Goal: Task Accomplishment & Management: Use online tool/utility

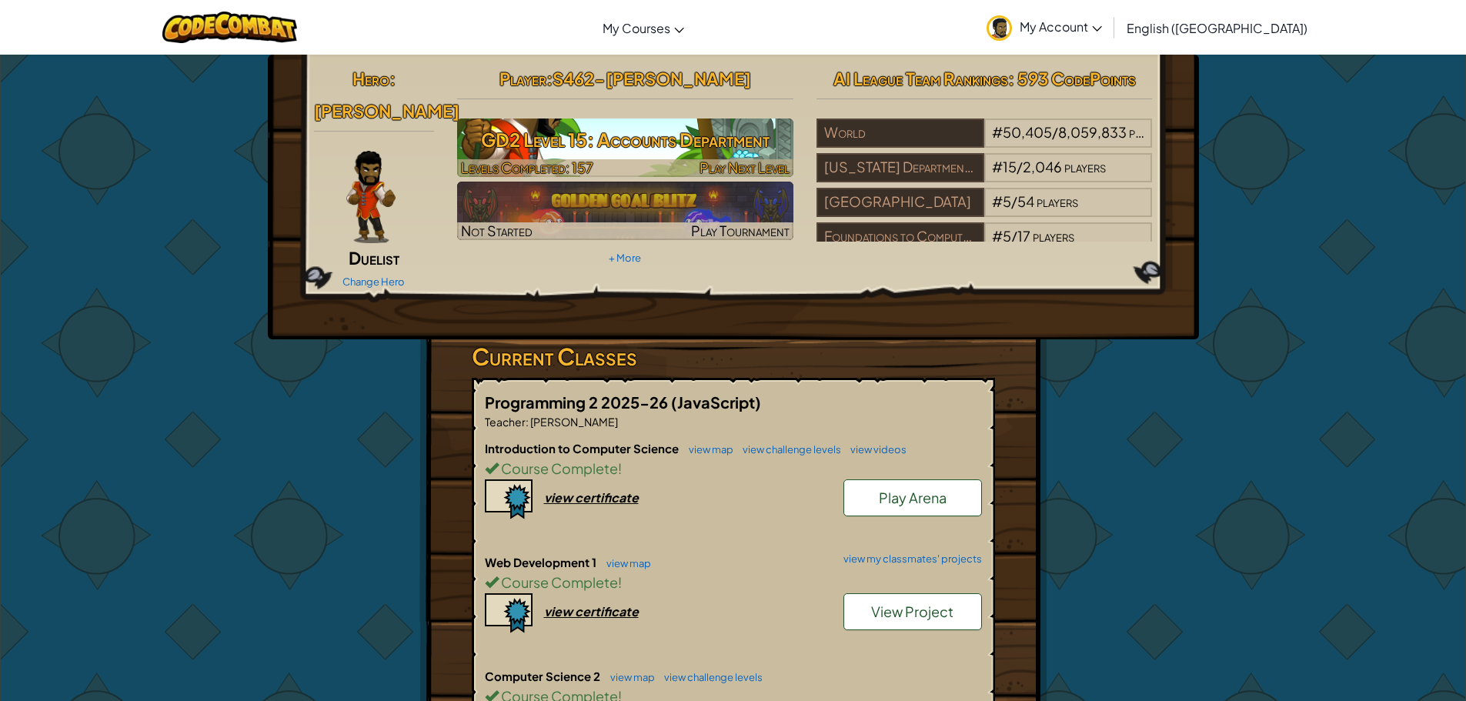
click at [692, 149] on h3 "GD2 Level 15: Accounts Department" at bounding box center [625, 139] width 336 height 35
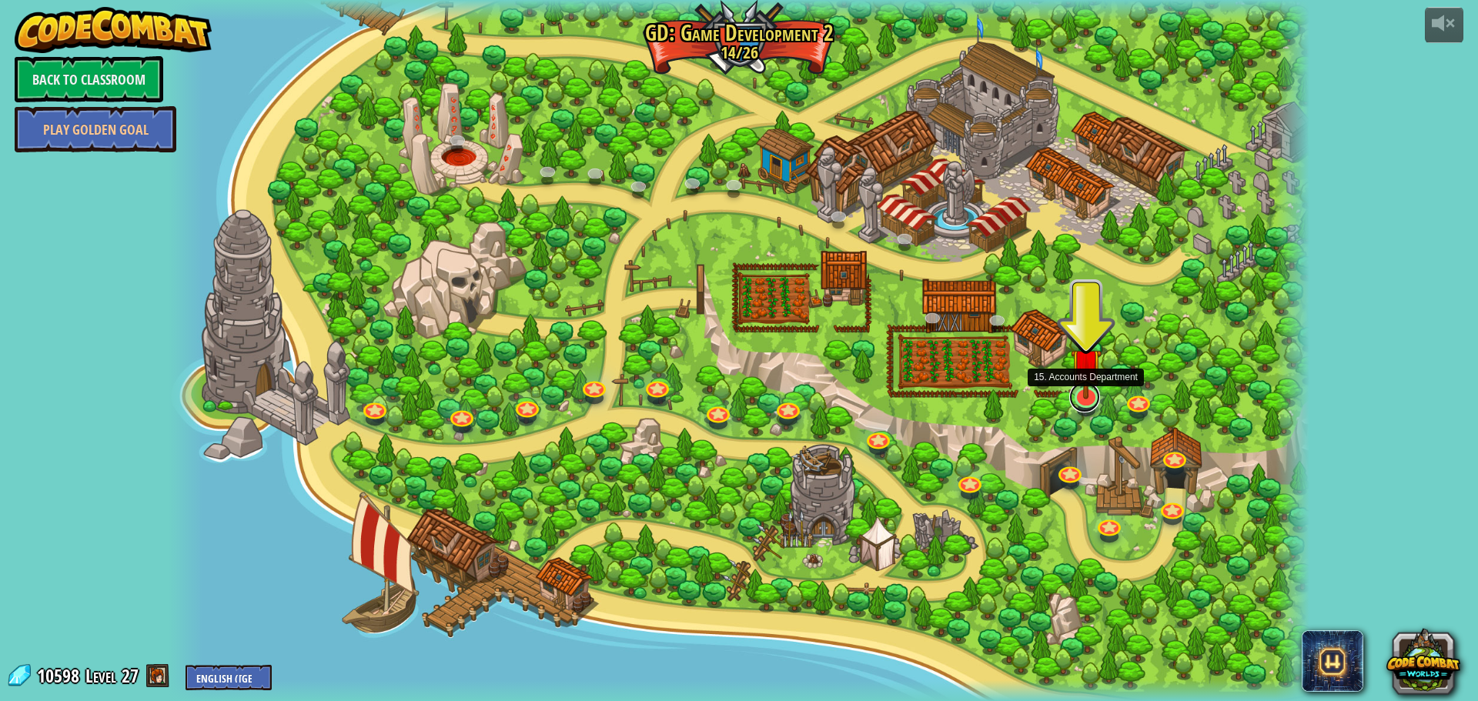
click at [1077, 407] on link at bounding box center [1084, 397] width 31 height 31
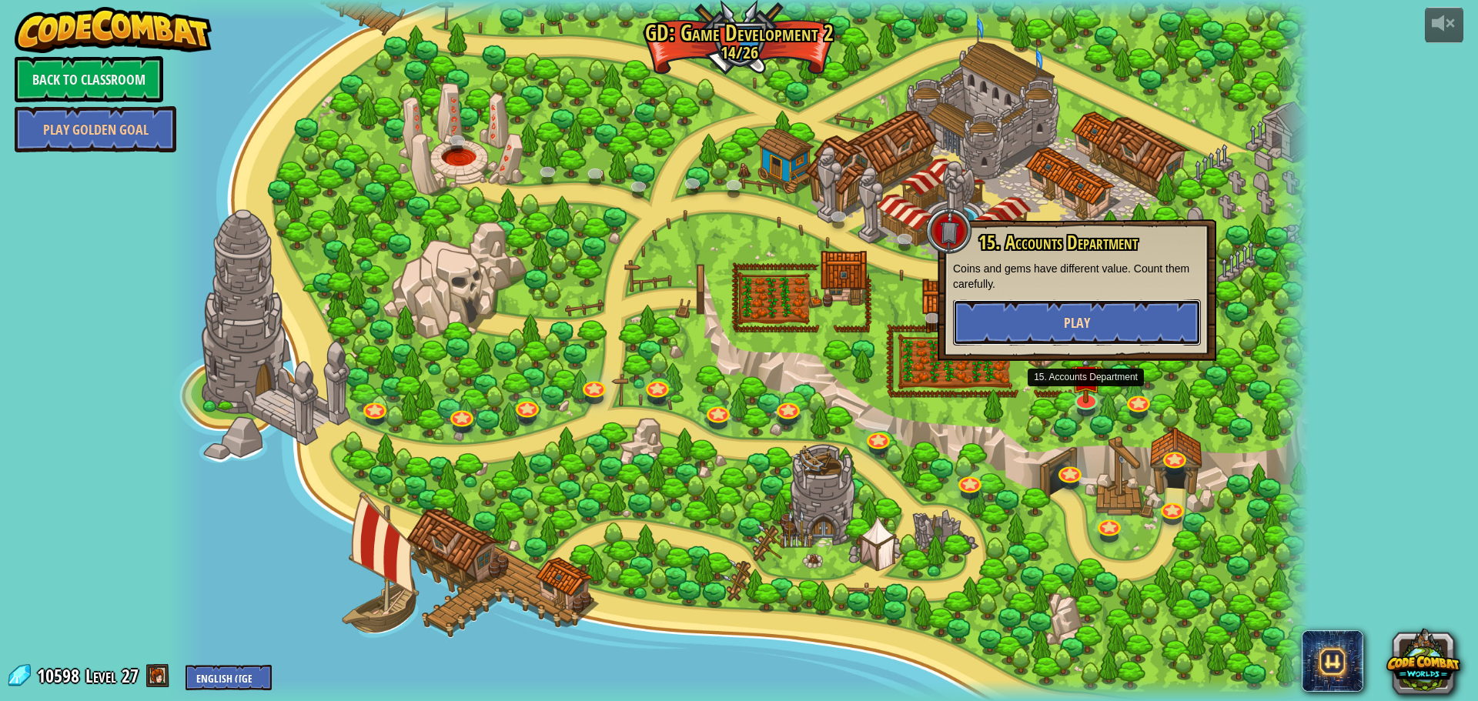
click at [1133, 313] on button "Play" at bounding box center [1077, 322] width 248 height 46
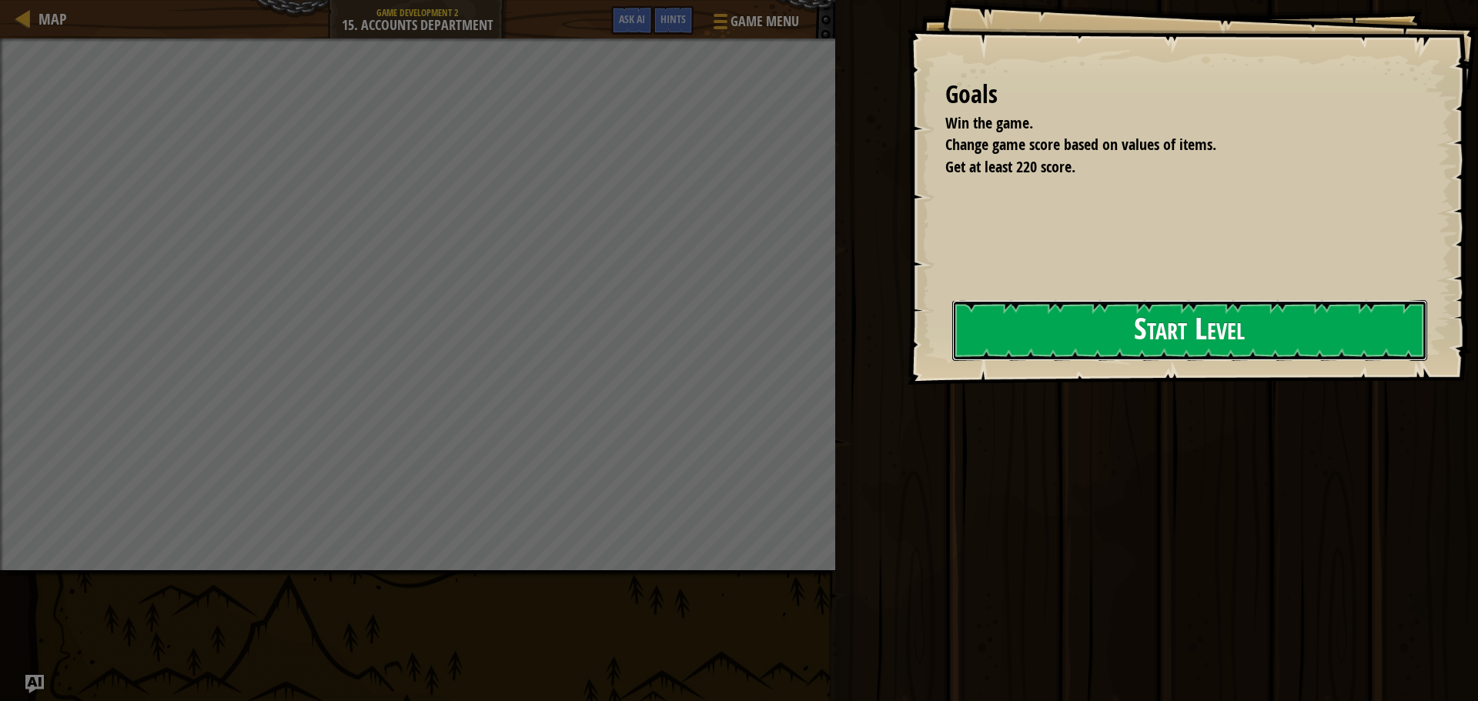
click at [1035, 352] on button "Start Level" at bounding box center [1189, 330] width 475 height 61
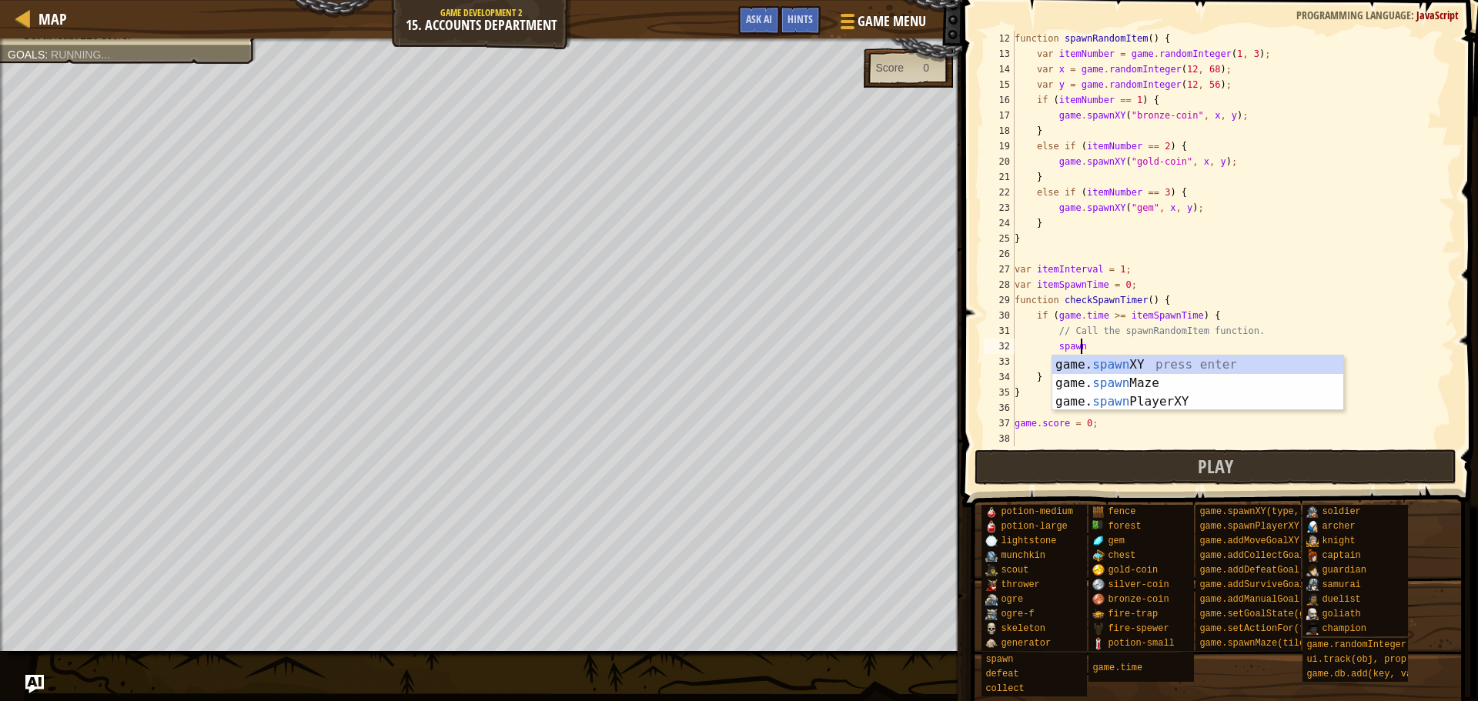
scroll to position [7, 5]
type textarea "s"
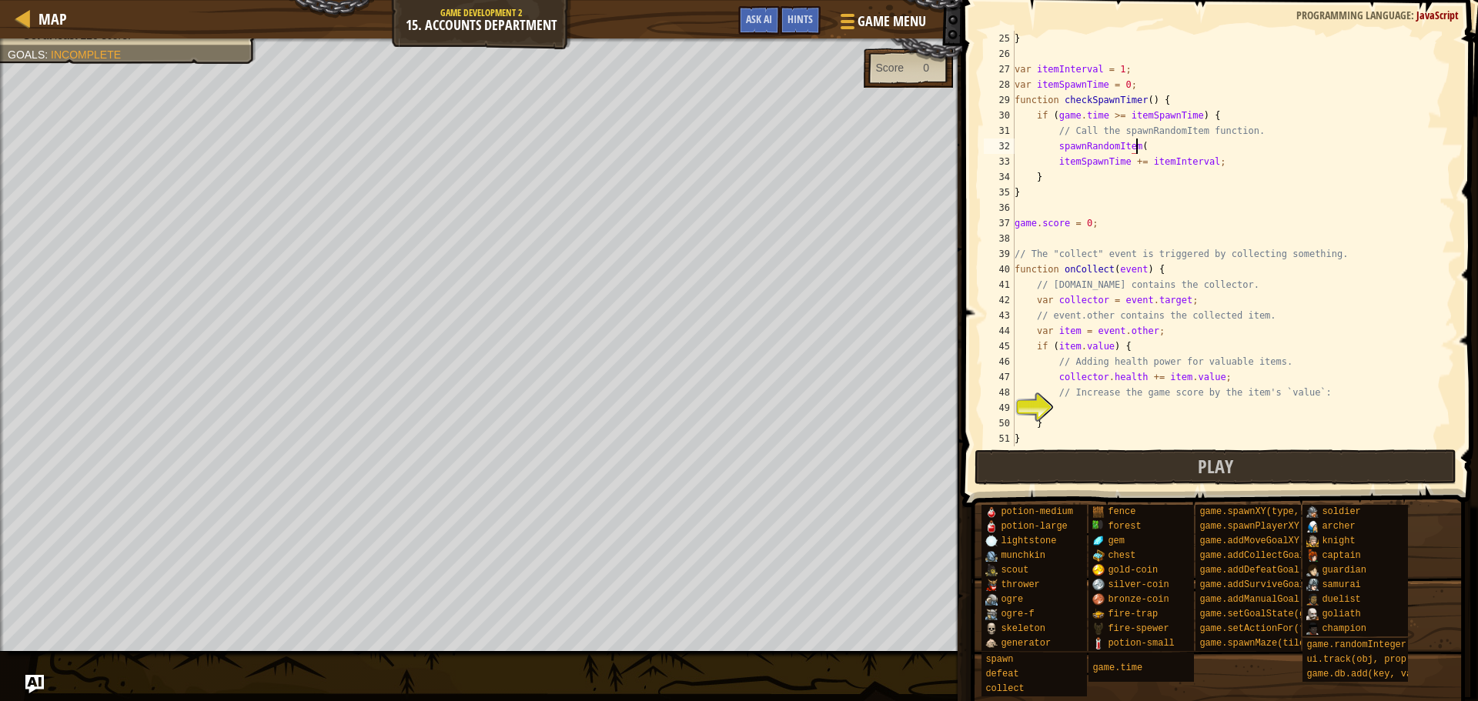
scroll to position [7, 10]
type textarea "spawnRandomItem();"
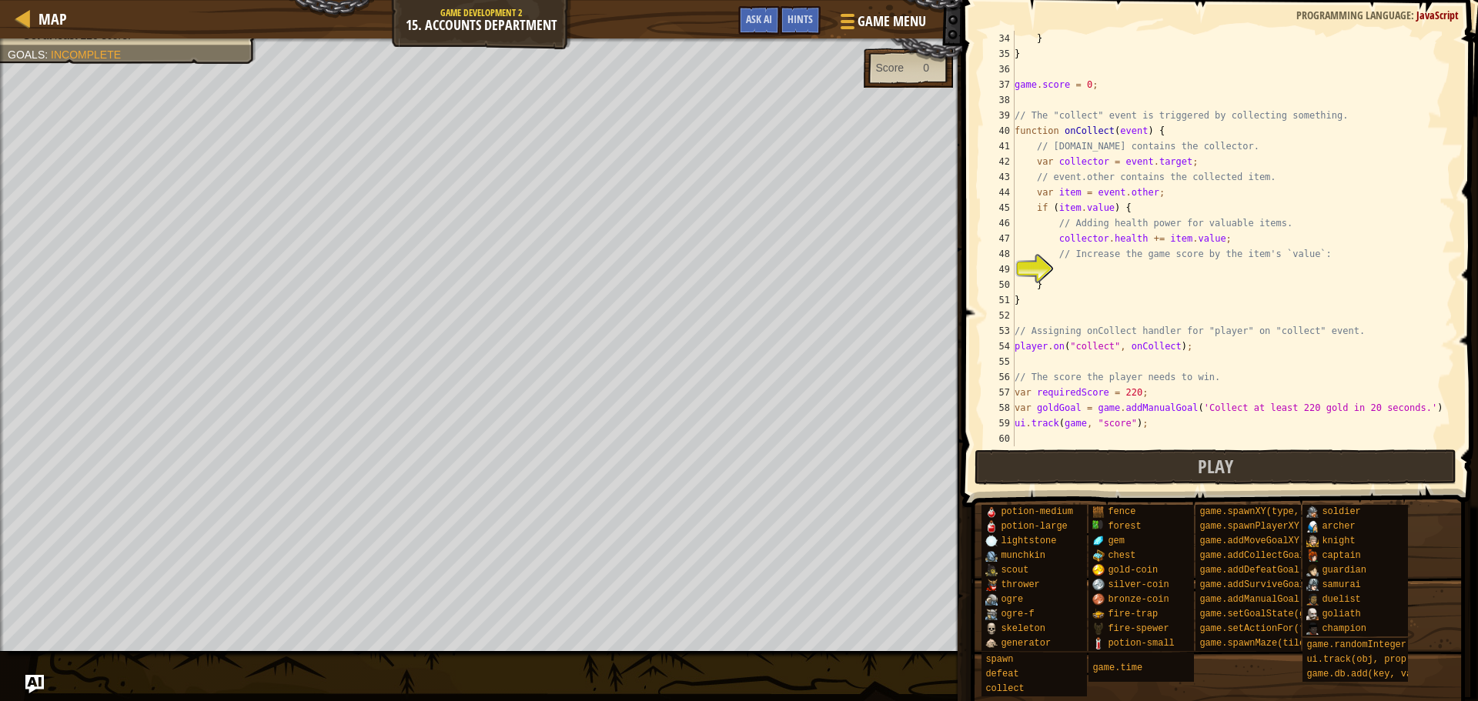
click at [1137, 272] on div "} } game . score = 0 ; // The "collect" event is triggered by collecting someth…" at bounding box center [1227, 254] width 432 height 446
type textarea "game.score += item.value;"
click at [1212, 468] on span "Play" at bounding box center [1215, 466] width 35 height 25
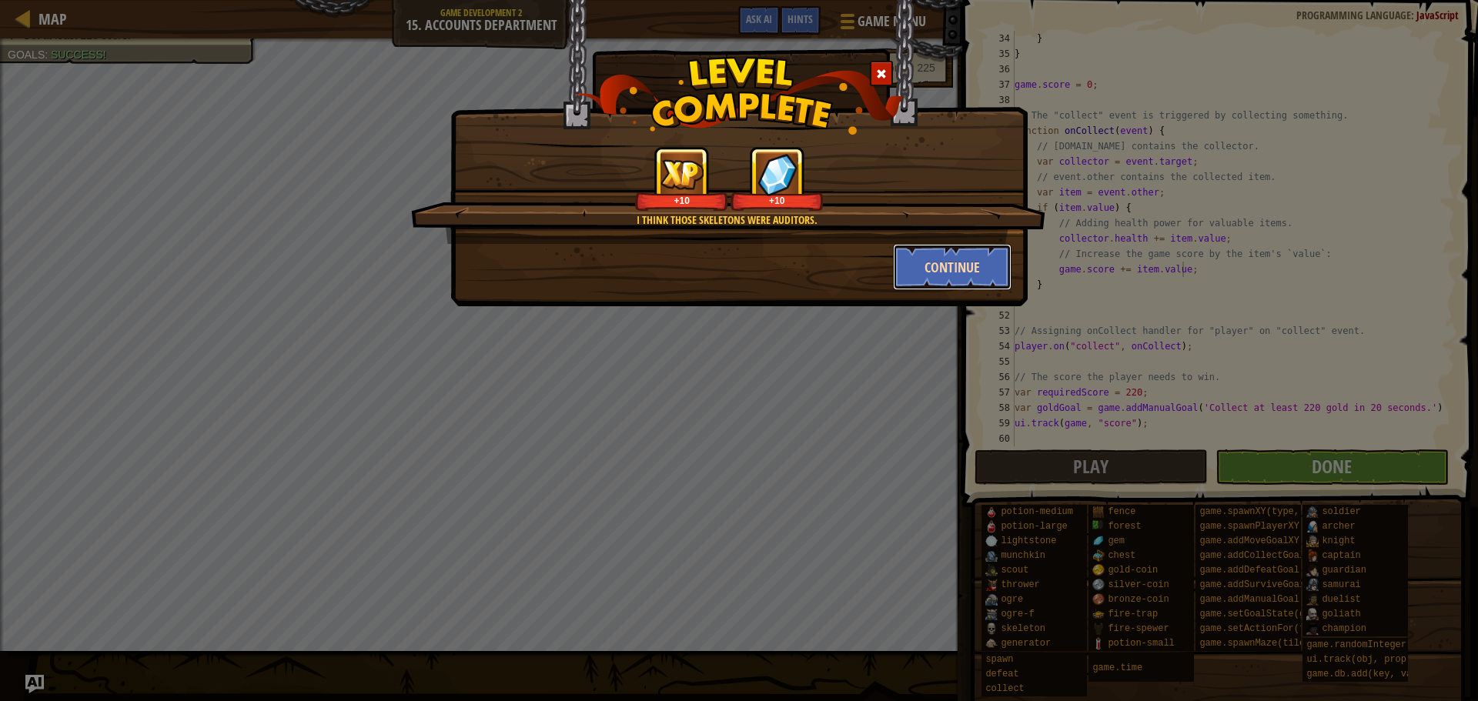
click at [941, 268] on button "Continue" at bounding box center [952, 267] width 119 height 46
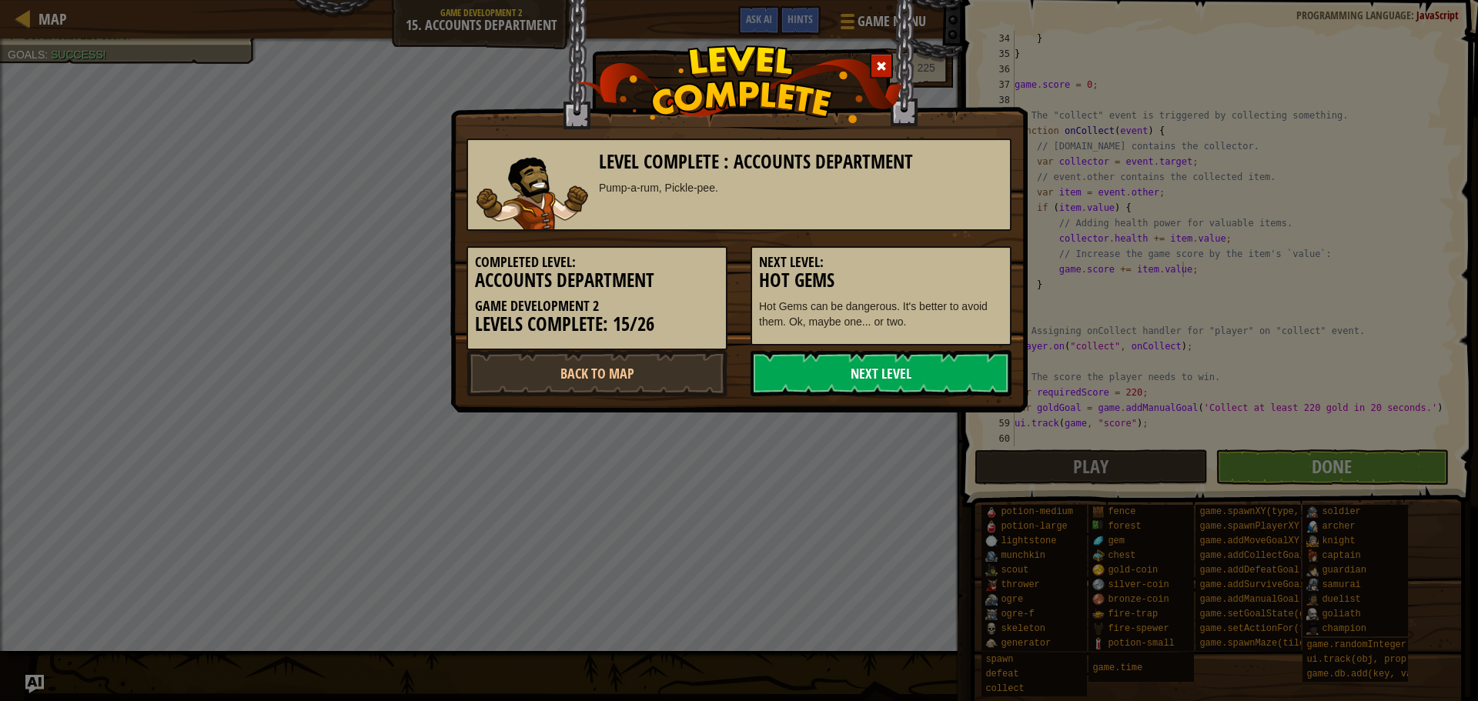
click at [951, 374] on link "Next Level" at bounding box center [881, 373] width 261 height 46
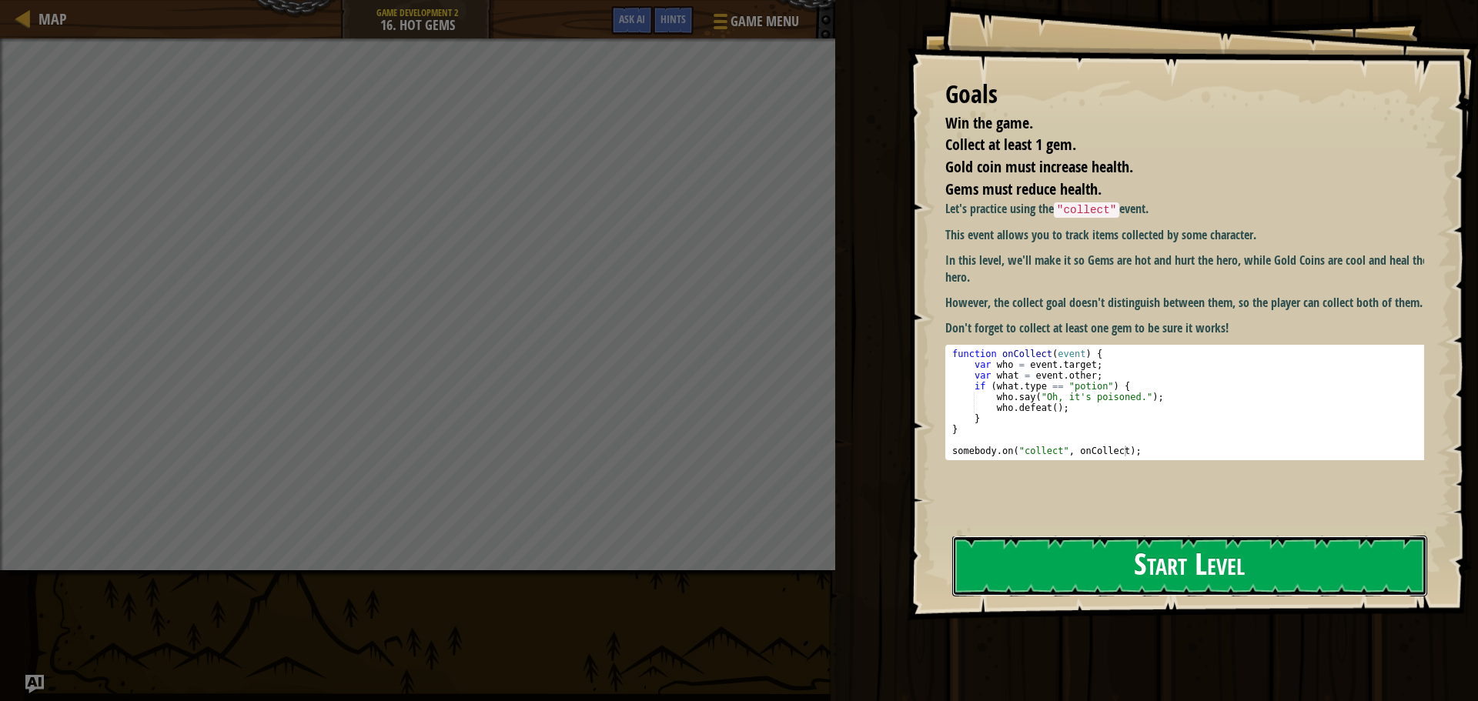
click at [1091, 571] on button "Start Level" at bounding box center [1189, 566] width 475 height 61
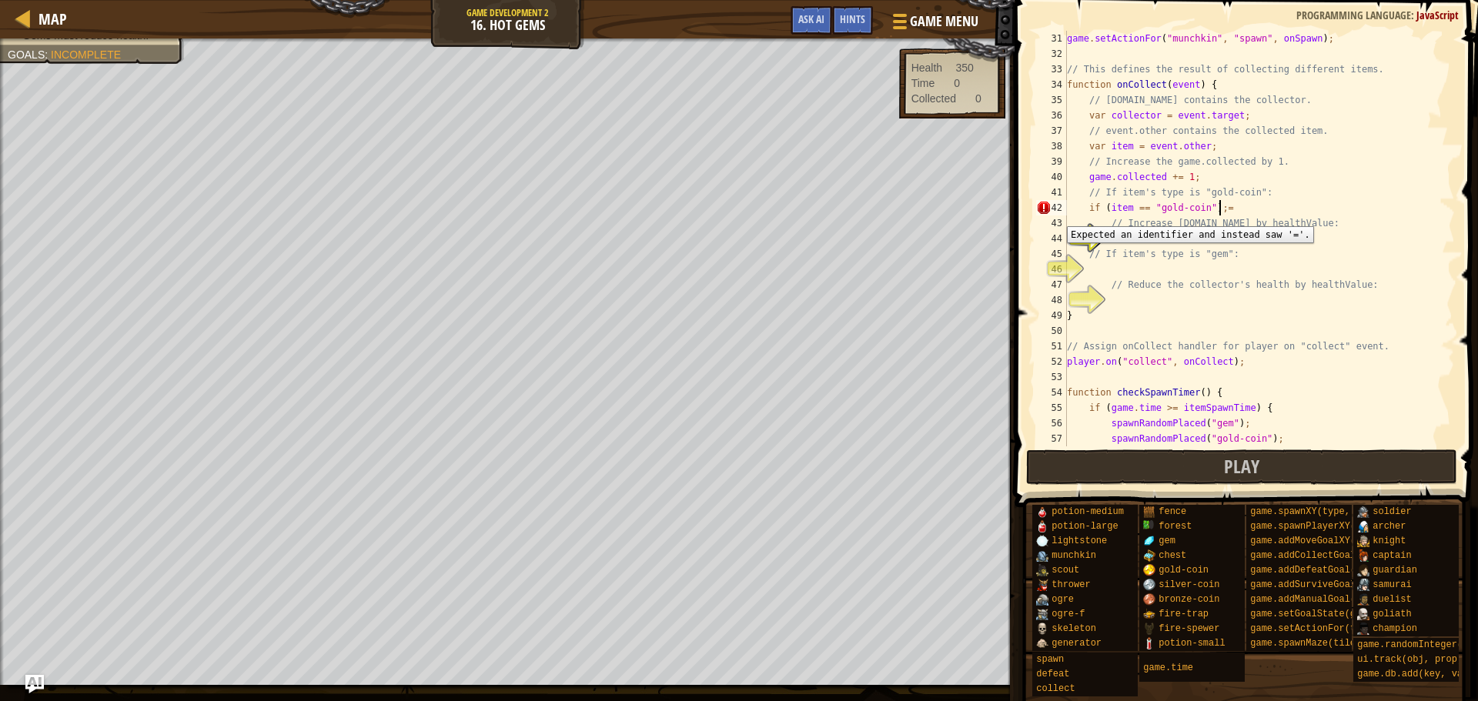
scroll to position [7, 12]
type textarea "if (item == "gold-coin")"
click at [1149, 238] on div "game . setActionFor ( "munchkin" , "spawn" , onSpawn ) ; // This defines the re…" at bounding box center [1253, 254] width 379 height 446
click at [1219, 211] on div "game . setActionFor ( "munchkin" , "spawn" , onSpawn ) ; // This defines the re…" at bounding box center [1253, 254] width 379 height 446
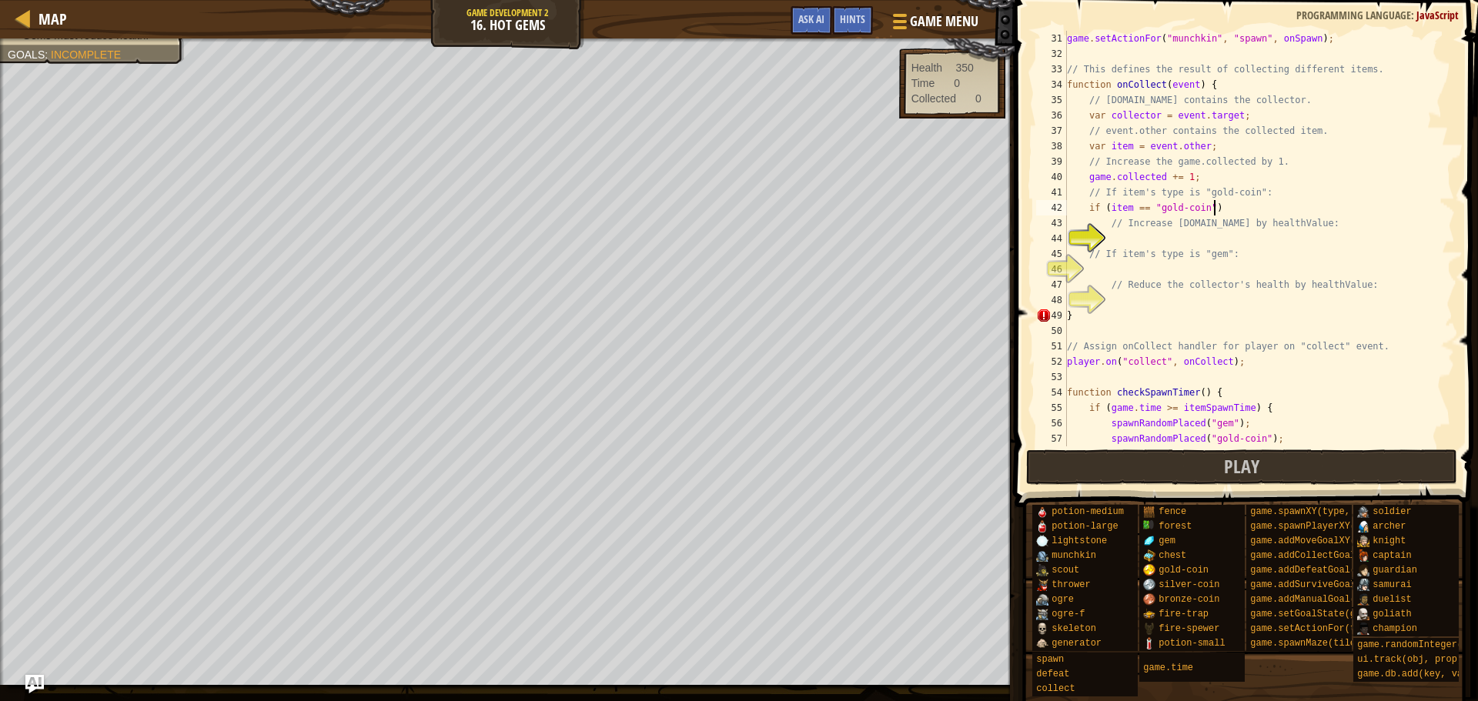
scroll to position [7, 12]
click at [1138, 229] on div "game . setActionFor ( "munchkin" , "spawn" , onSpawn ) ; // This defines the re…" at bounding box center [1253, 254] width 379 height 446
type textarea "// Increase [DOMAIN_NAME] by healthValue:"
click at [1138, 234] on div "game . setActionFor ( "munchkin" , "spawn" , onSpawn ) ; // This defines the re…" at bounding box center [1253, 254] width 379 height 446
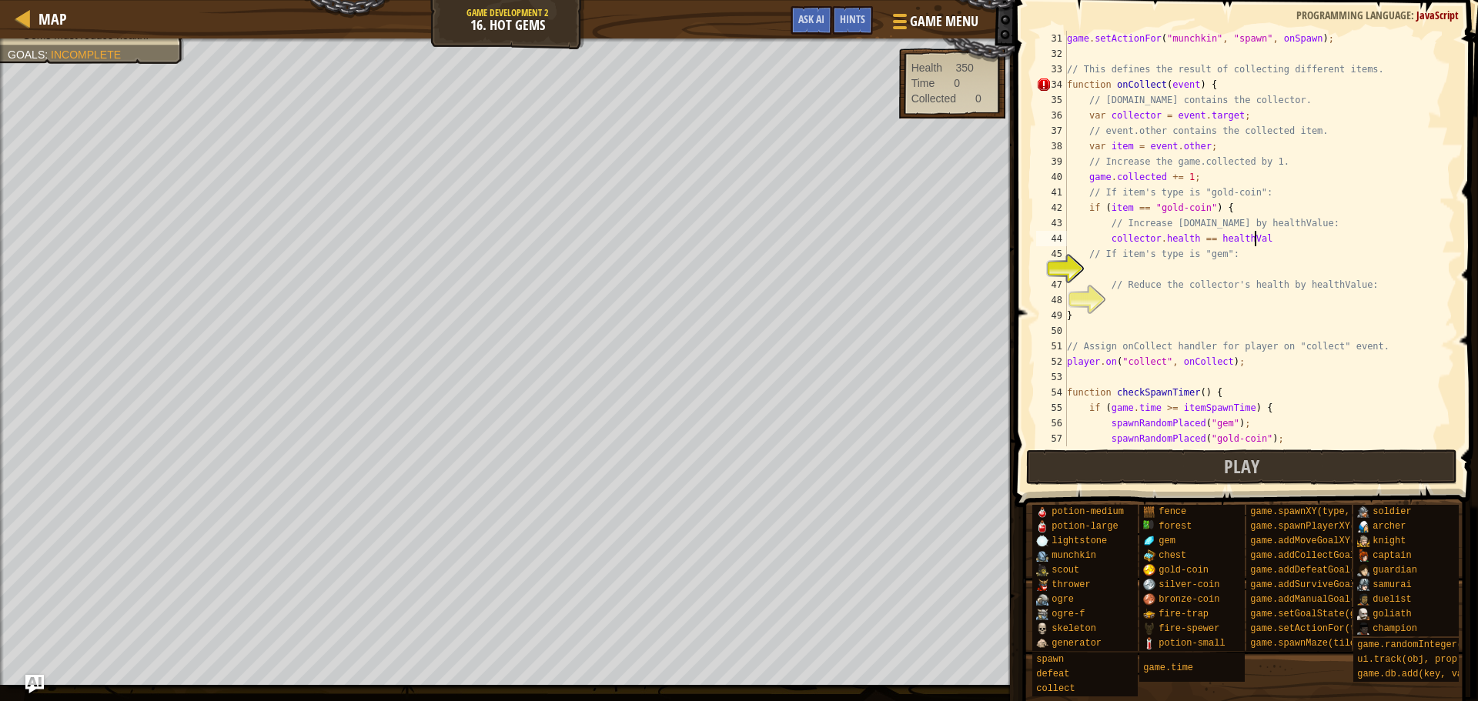
type textarea "[DOMAIN_NAME] == healthValue"
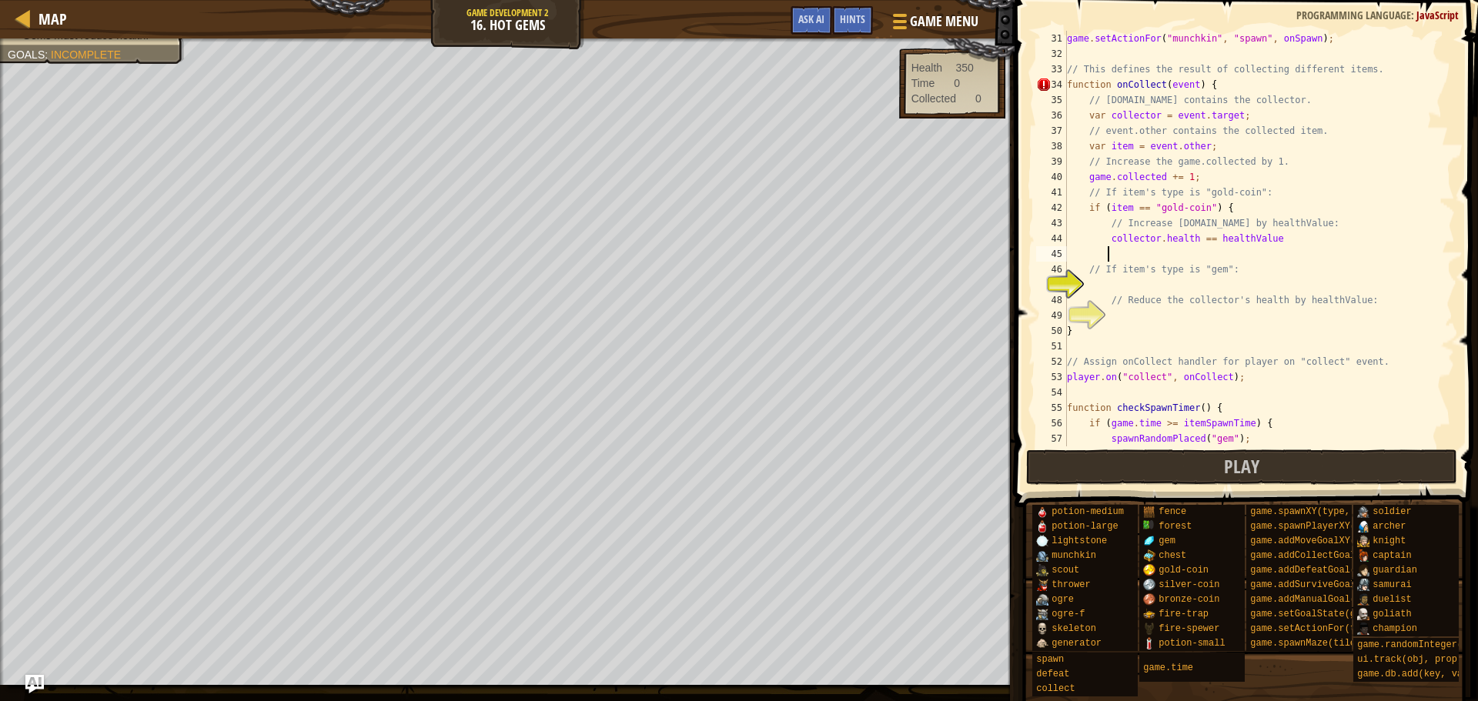
scroll to position [7, 2]
type textarea "}"
click at [1127, 289] on div "game . setActionFor ( "munchkin" , "spawn" , onSpawn ) ; // This defines the re…" at bounding box center [1253, 254] width 379 height 446
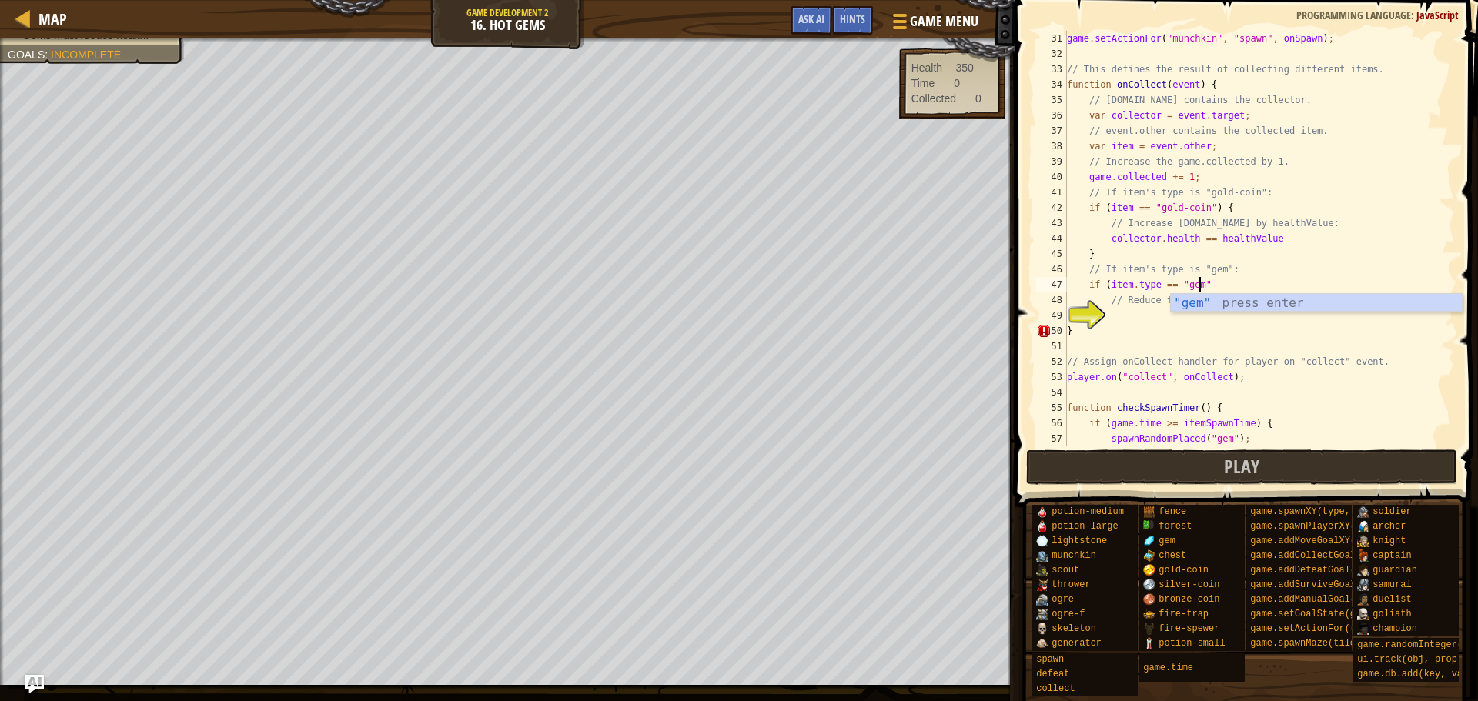
scroll to position [7, 10]
type textarea "if (item.type == "gem") {"
click at [1137, 314] on div "game . setActionFor ( "munchkin" , "spawn" , onSpawn ) ; // This defines the re…" at bounding box center [1253, 254] width 379 height 446
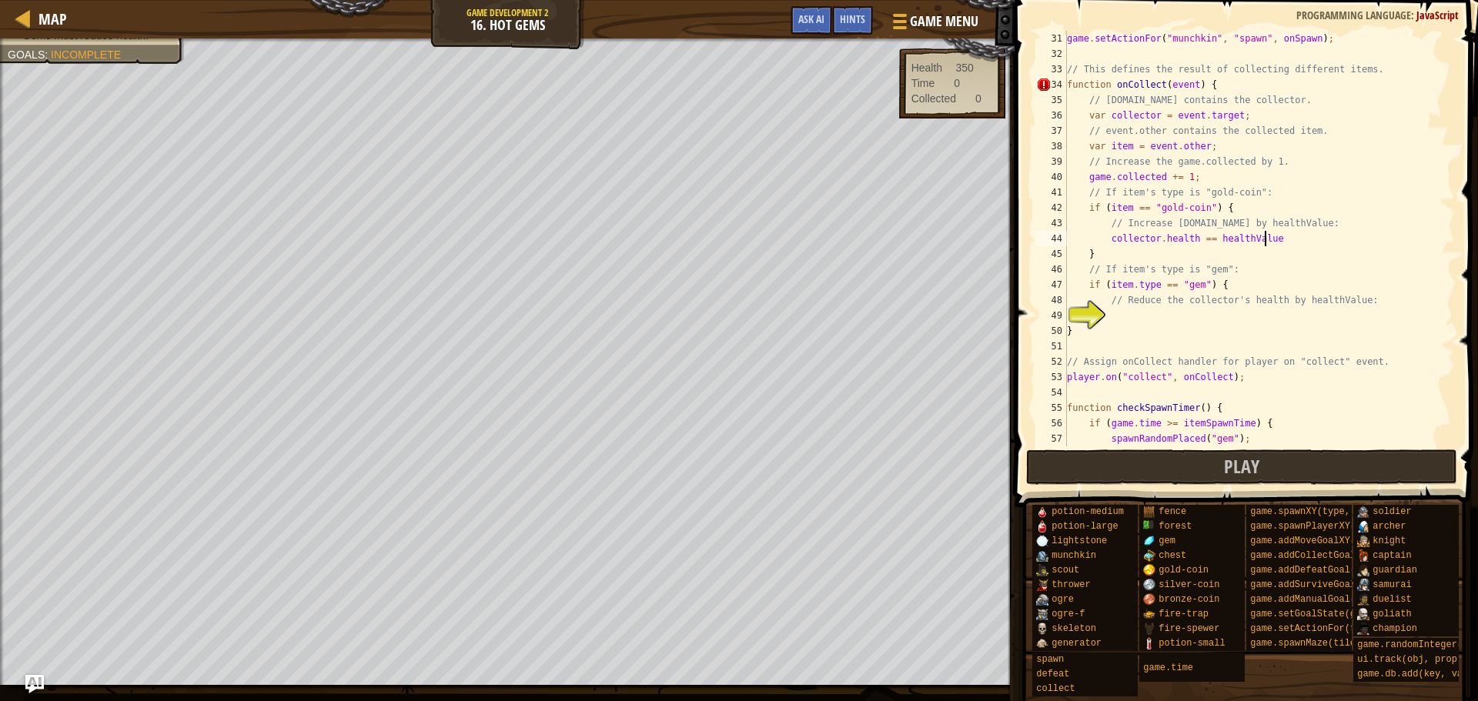
click at [1286, 242] on div "game . setActionFor ( "munchkin" , "spawn" , onSpawn ) ; // This defines the re…" at bounding box center [1253, 254] width 379 height 446
click at [1197, 239] on div "game . setActionFor ( "munchkin" , "spawn" , onSpawn ) ; // This defines the re…" at bounding box center [1253, 254] width 379 height 446
type textarea "[DOMAIN_NAME] += healthValue;"
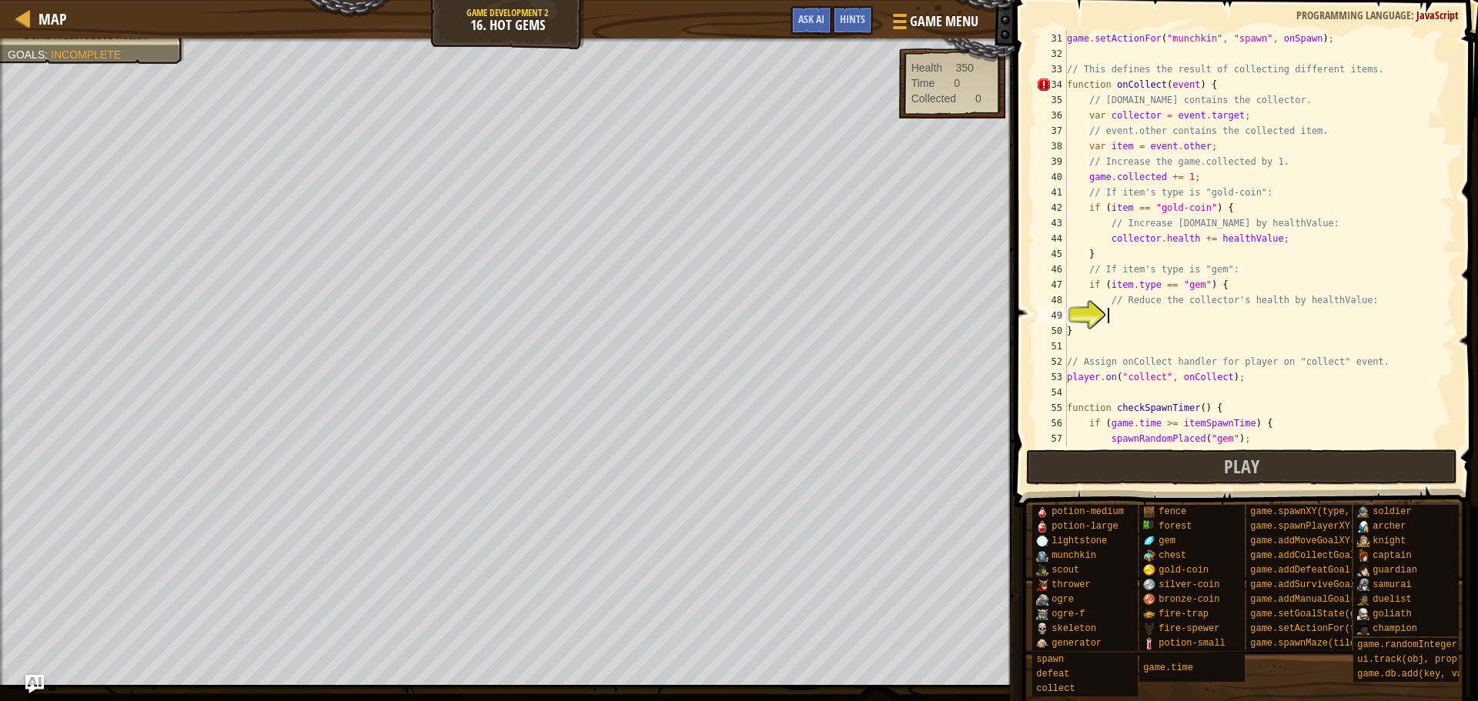
click at [1162, 310] on div "game . setActionFor ( "munchkin" , "spawn" , onSpawn ) ; // This defines the re…" at bounding box center [1253, 254] width 379 height 446
type textarea "[DOMAIN_NAME] -= healthValue; }"
click at [1205, 469] on button "Play" at bounding box center [1242, 467] width 432 height 35
drag, startPoint x: 1128, startPoint y: 469, endPoint x: 1100, endPoint y: 463, distance: 29.0
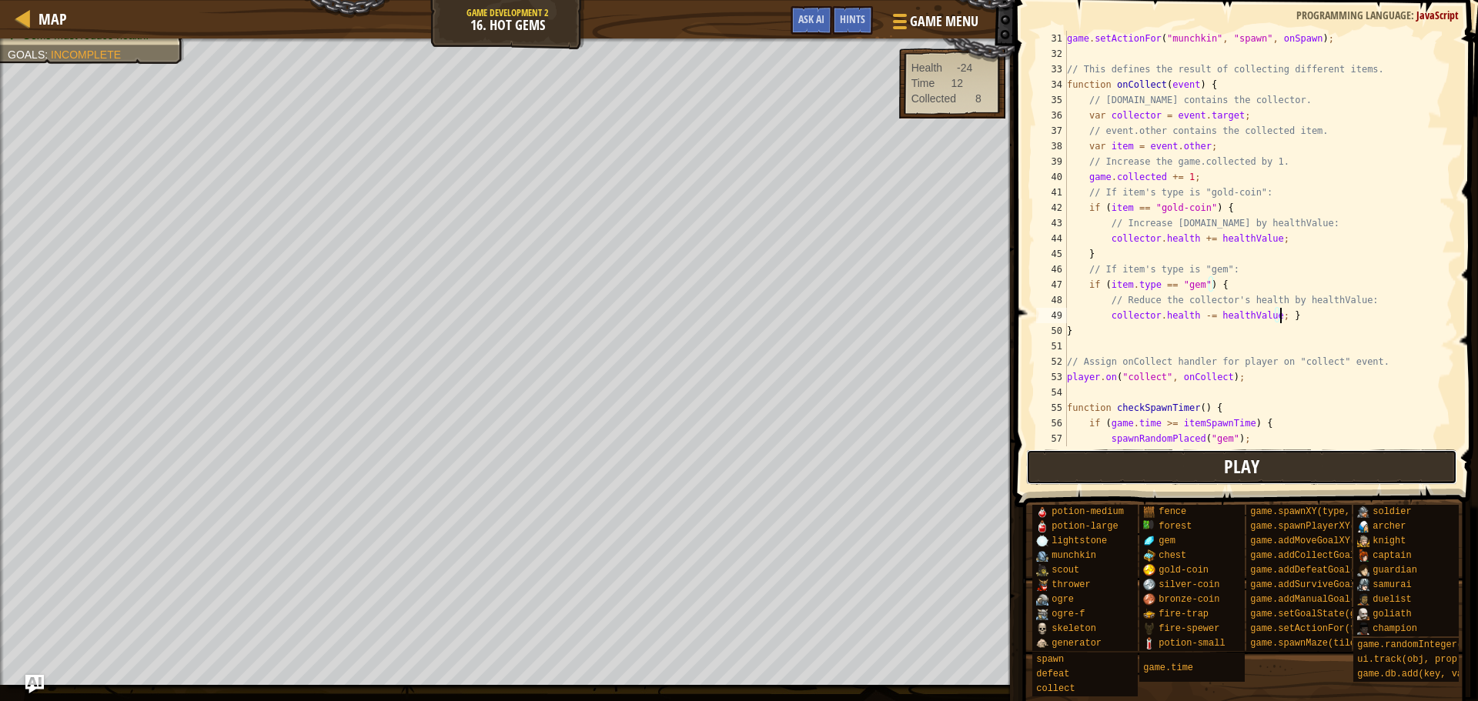
click at [1100, 463] on button "Play" at bounding box center [1242, 467] width 432 height 35
click at [1124, 460] on button "Play" at bounding box center [1242, 467] width 432 height 35
click at [1071, 483] on button "Play" at bounding box center [1242, 467] width 432 height 35
click at [1145, 480] on button "Play" at bounding box center [1242, 467] width 432 height 35
click at [1197, 313] on div "game . setActionFor ( "munchkin" , "spawn" , onSpawn ) ; // This defines the re…" at bounding box center [1253, 254] width 379 height 446
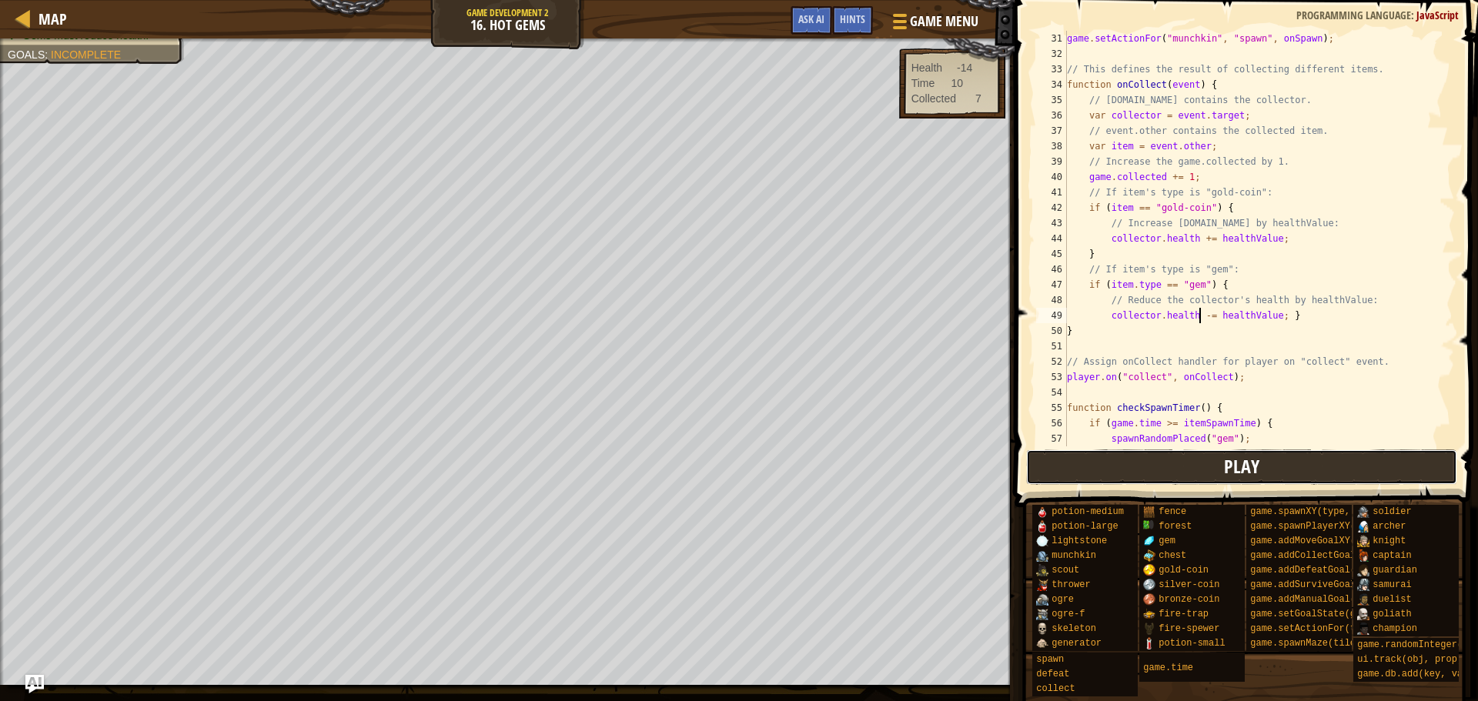
click at [1191, 467] on button "Play" at bounding box center [1242, 467] width 432 height 35
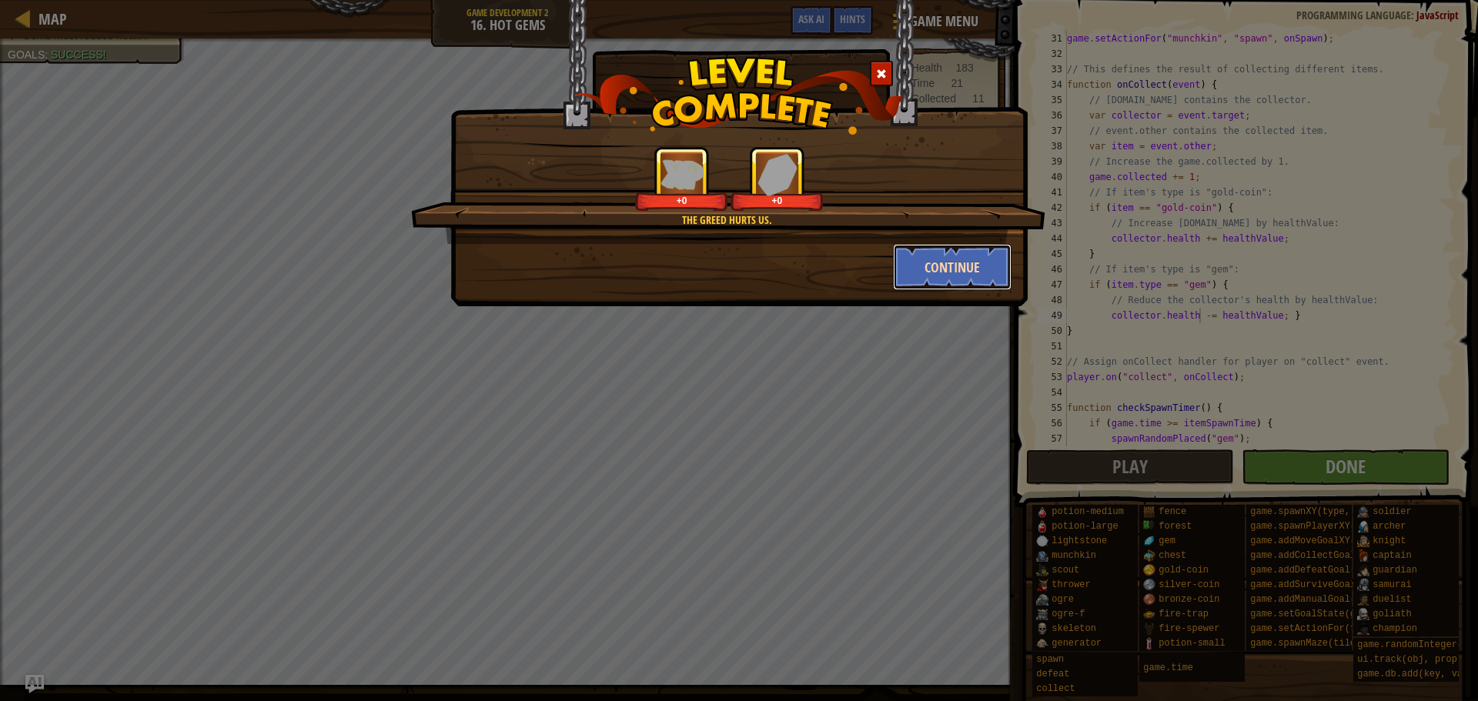
click at [981, 252] on button "Continue" at bounding box center [952, 267] width 119 height 46
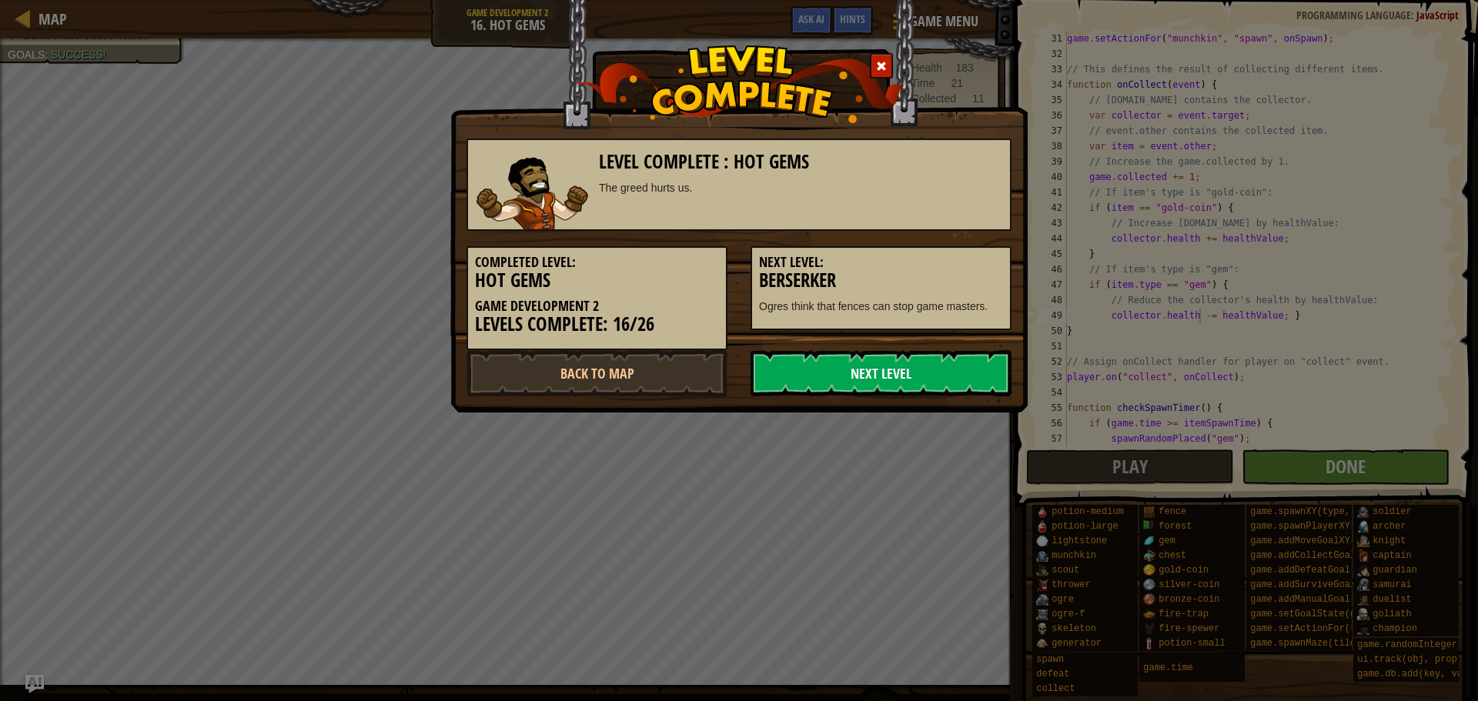
click at [874, 375] on link "Next Level" at bounding box center [881, 373] width 261 height 46
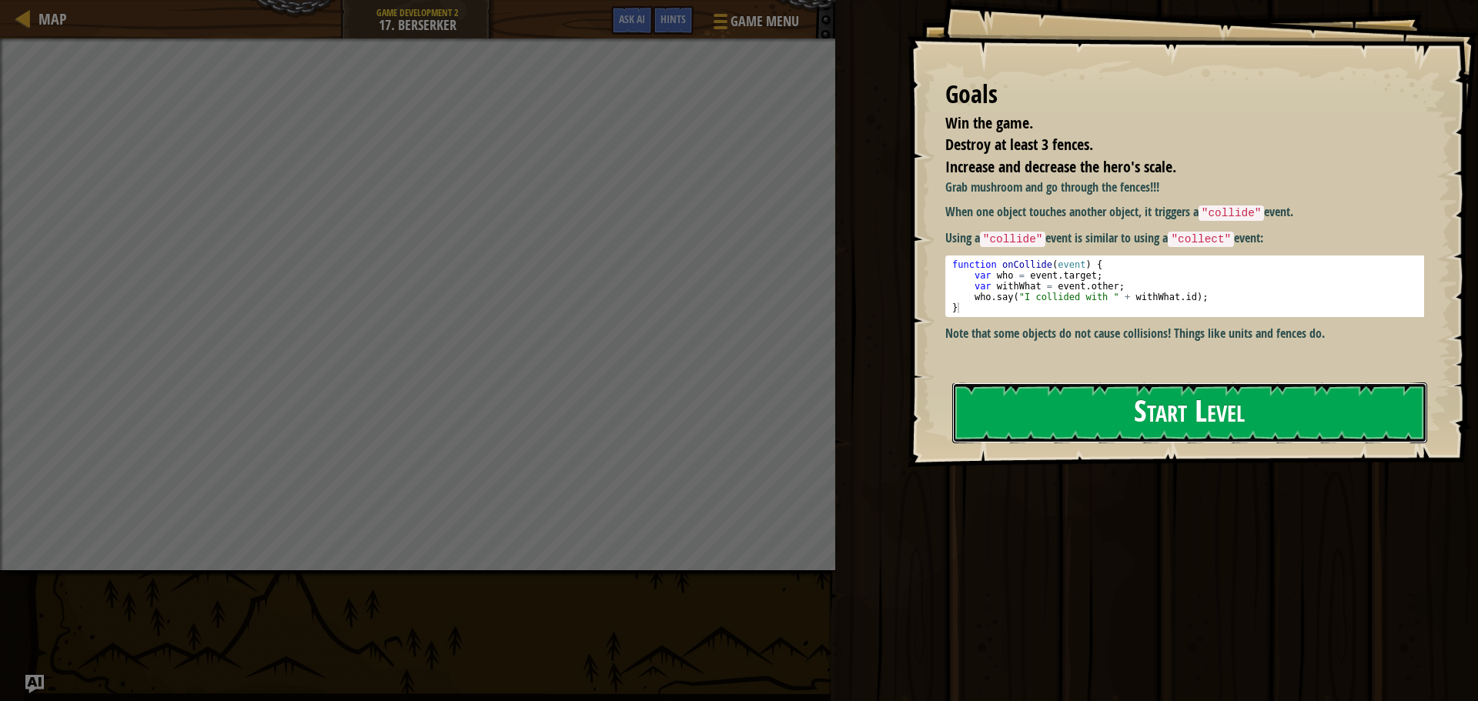
click at [1075, 410] on button "Start Level" at bounding box center [1189, 413] width 475 height 61
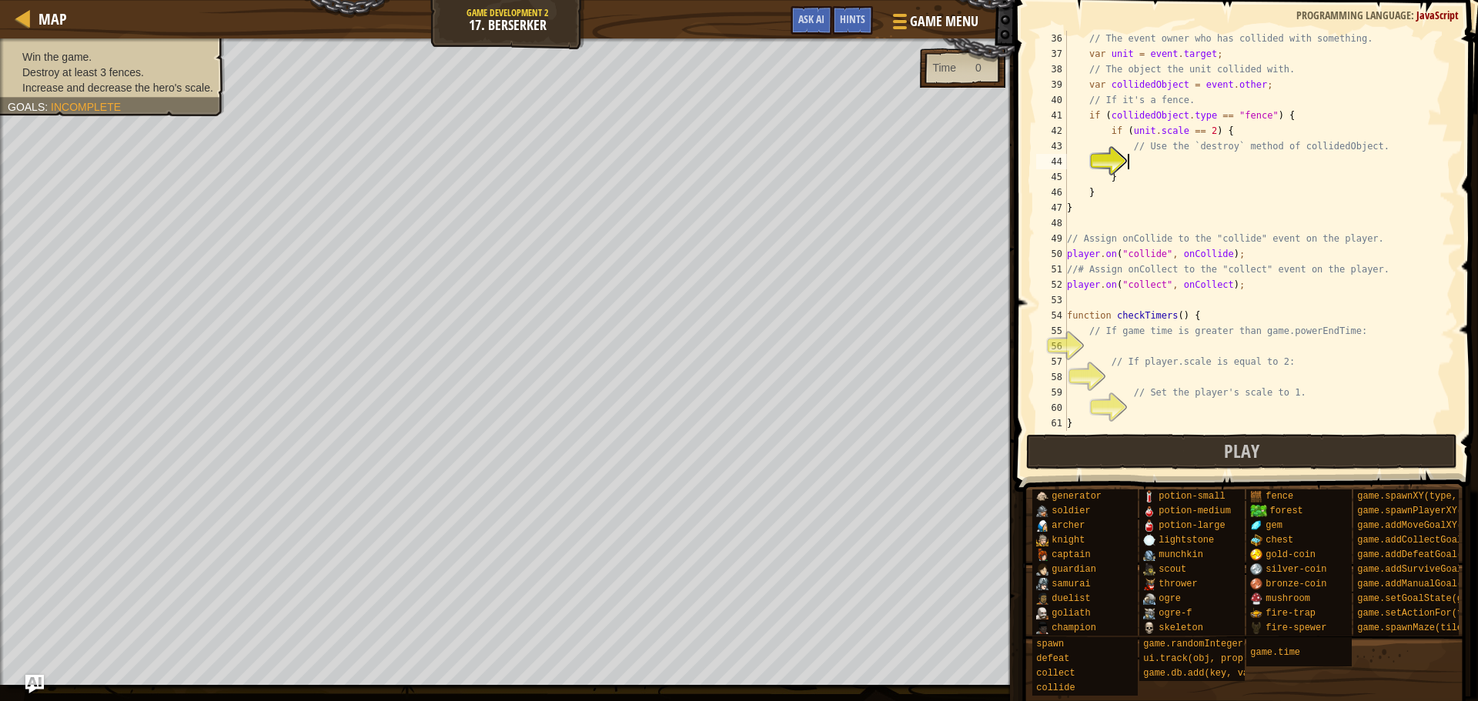
scroll to position [493, 0]
